Goal: Information Seeking & Learning: Stay updated

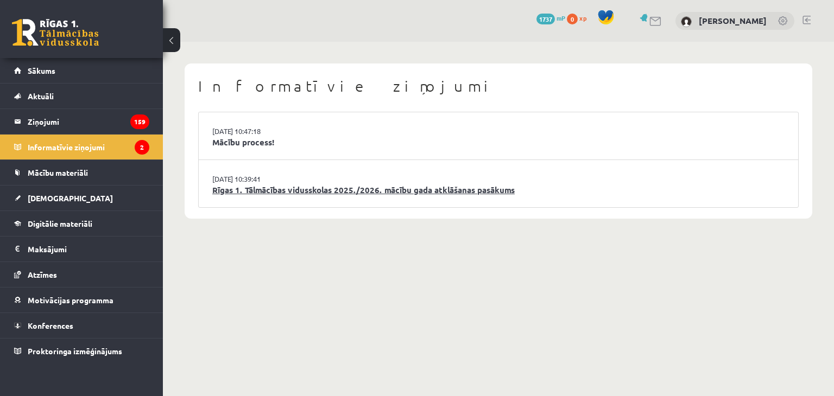
click at [298, 188] on link "Rīgas 1. Tālmācības vidusskolas 2025./2026. mācību gada atklāšanas pasākums" at bounding box center [498, 190] width 572 height 12
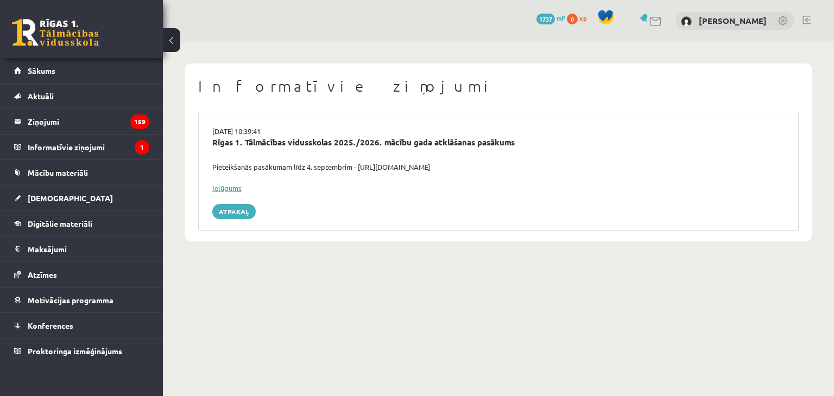
click at [236, 187] on link "Ielūgums" at bounding box center [226, 188] width 29 height 9
click at [614, 12] on span at bounding box center [606, 17] width 16 height 16
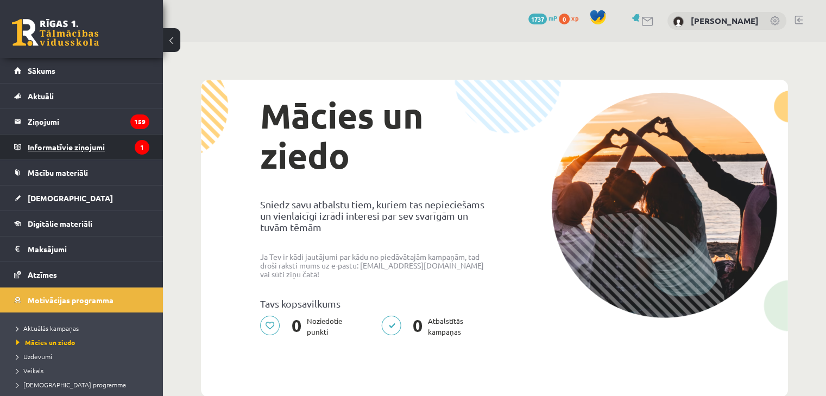
click at [115, 137] on legend "Informatīvie ziņojumi 1" at bounding box center [89, 147] width 122 height 25
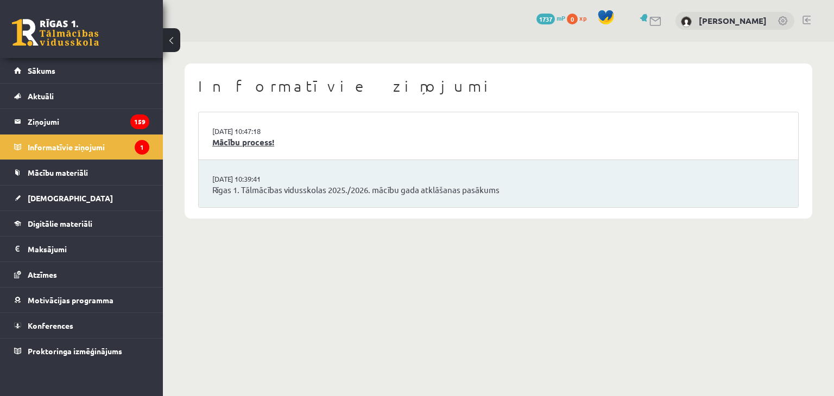
click at [256, 148] on link "Mācību process!" at bounding box center [498, 142] width 572 height 12
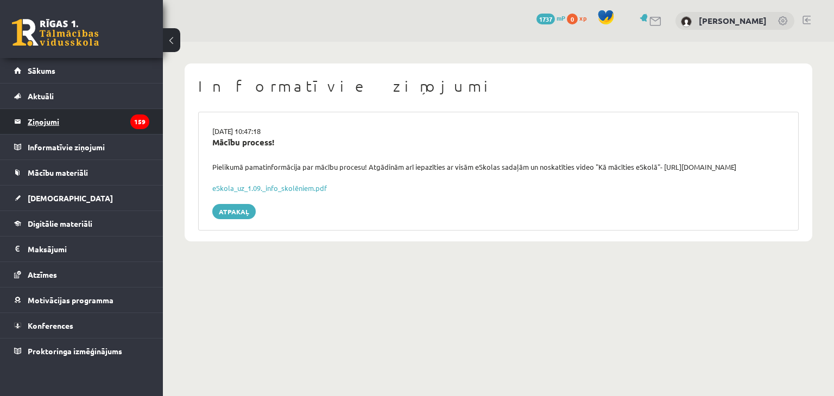
click at [102, 118] on legend "Ziņojumi 159" at bounding box center [89, 121] width 122 height 25
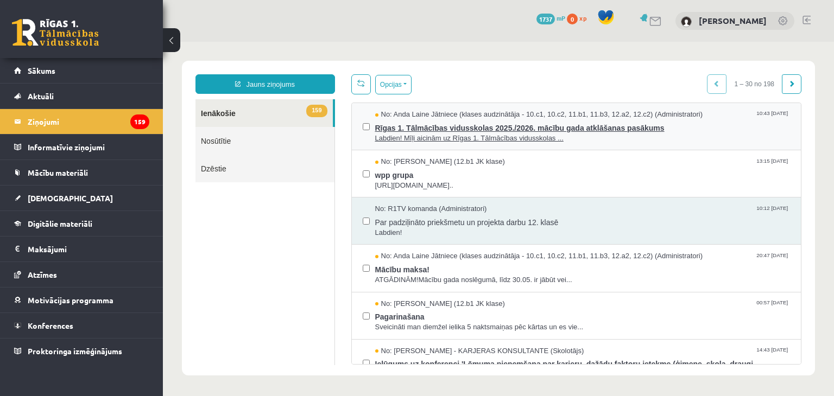
click at [528, 131] on span "Rīgas 1. Tālmācības vidusskolas 2025./2026. mācību gada atklāšanas pasākums" at bounding box center [582, 127] width 415 height 14
